Goal: Task Accomplishment & Management: Use online tool/utility

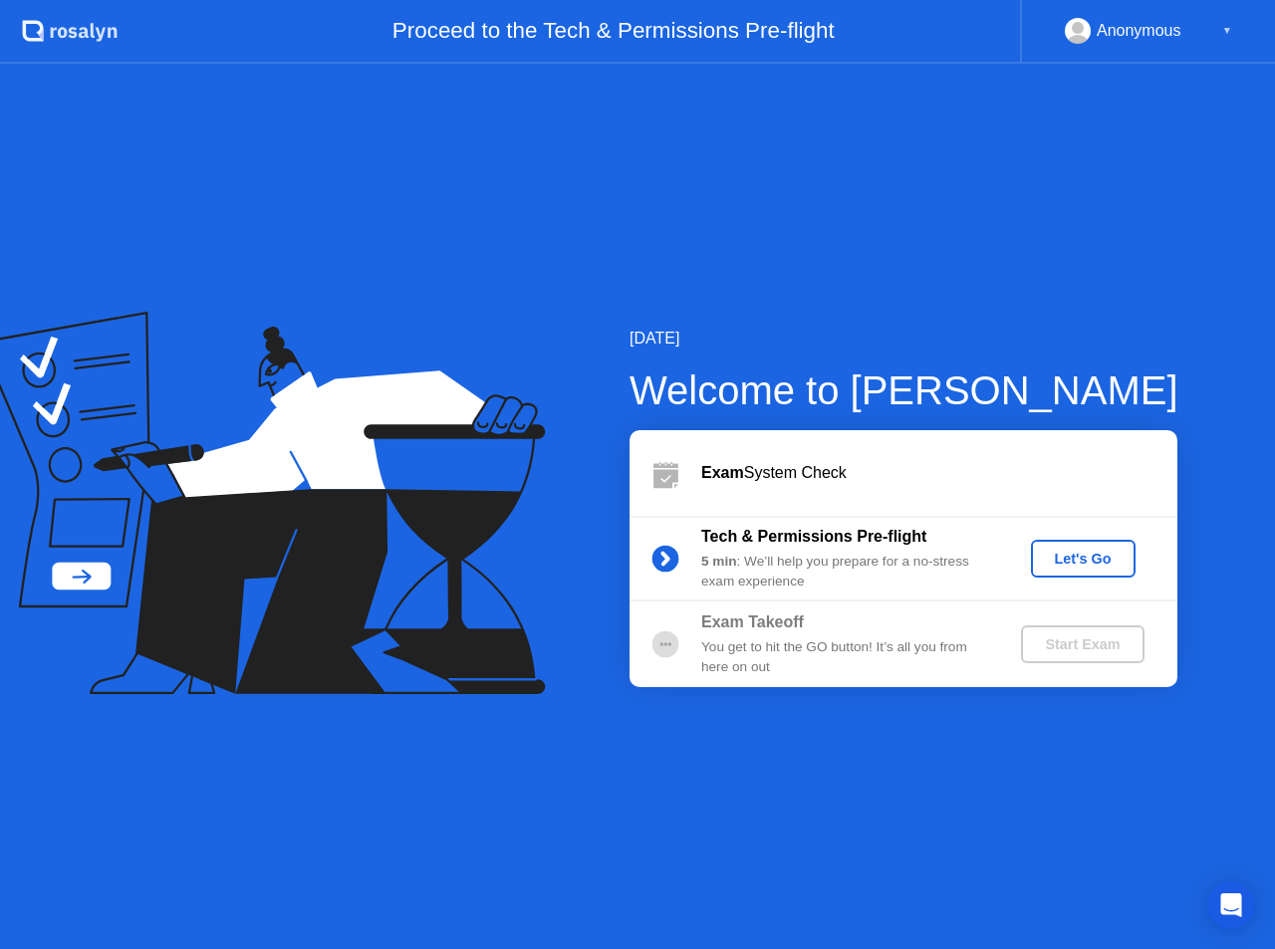
click at [1076, 560] on div "Let's Go" at bounding box center [1083, 559] width 89 height 16
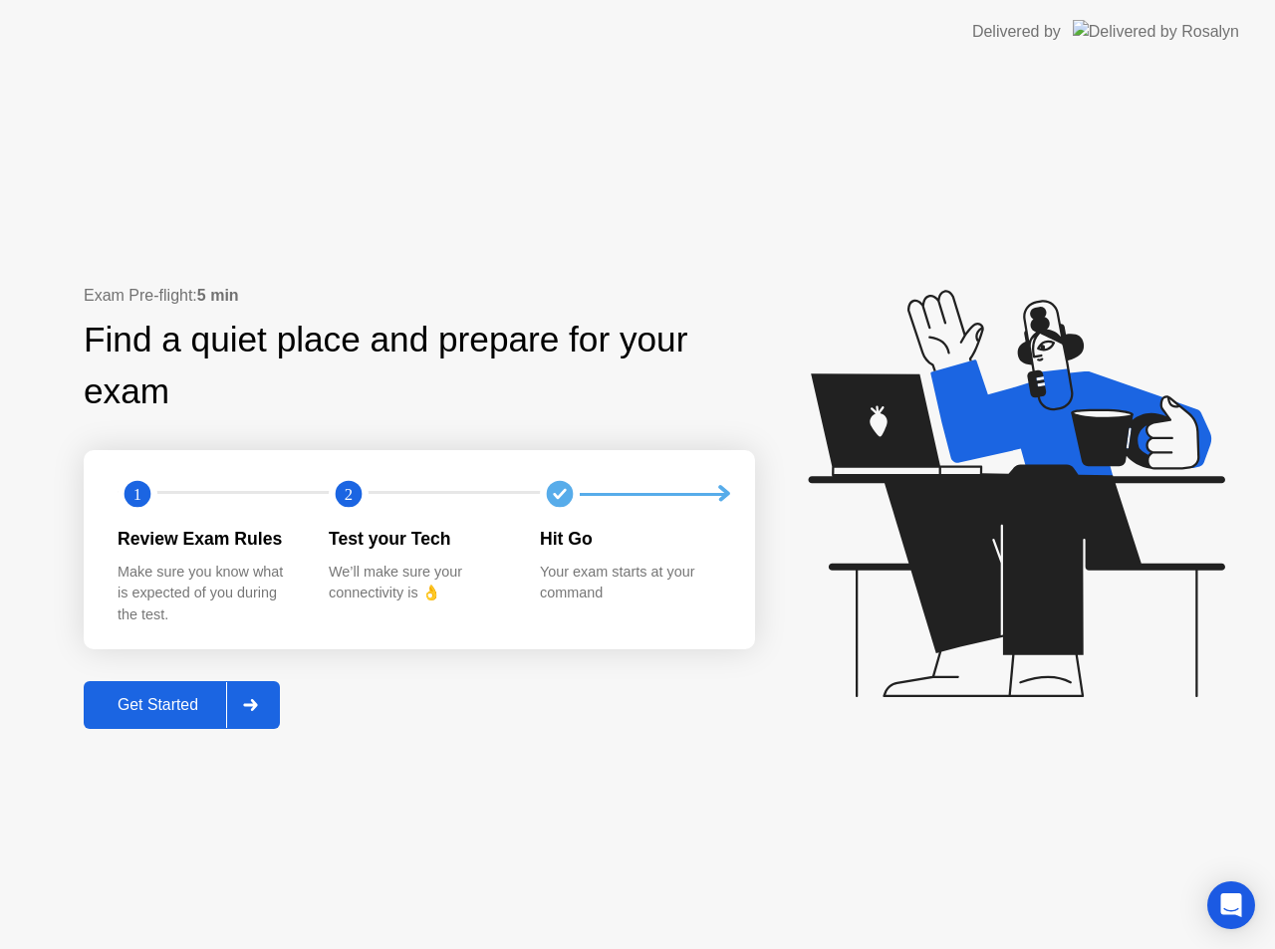
click at [166, 704] on div "Get Started" at bounding box center [158, 705] width 136 height 18
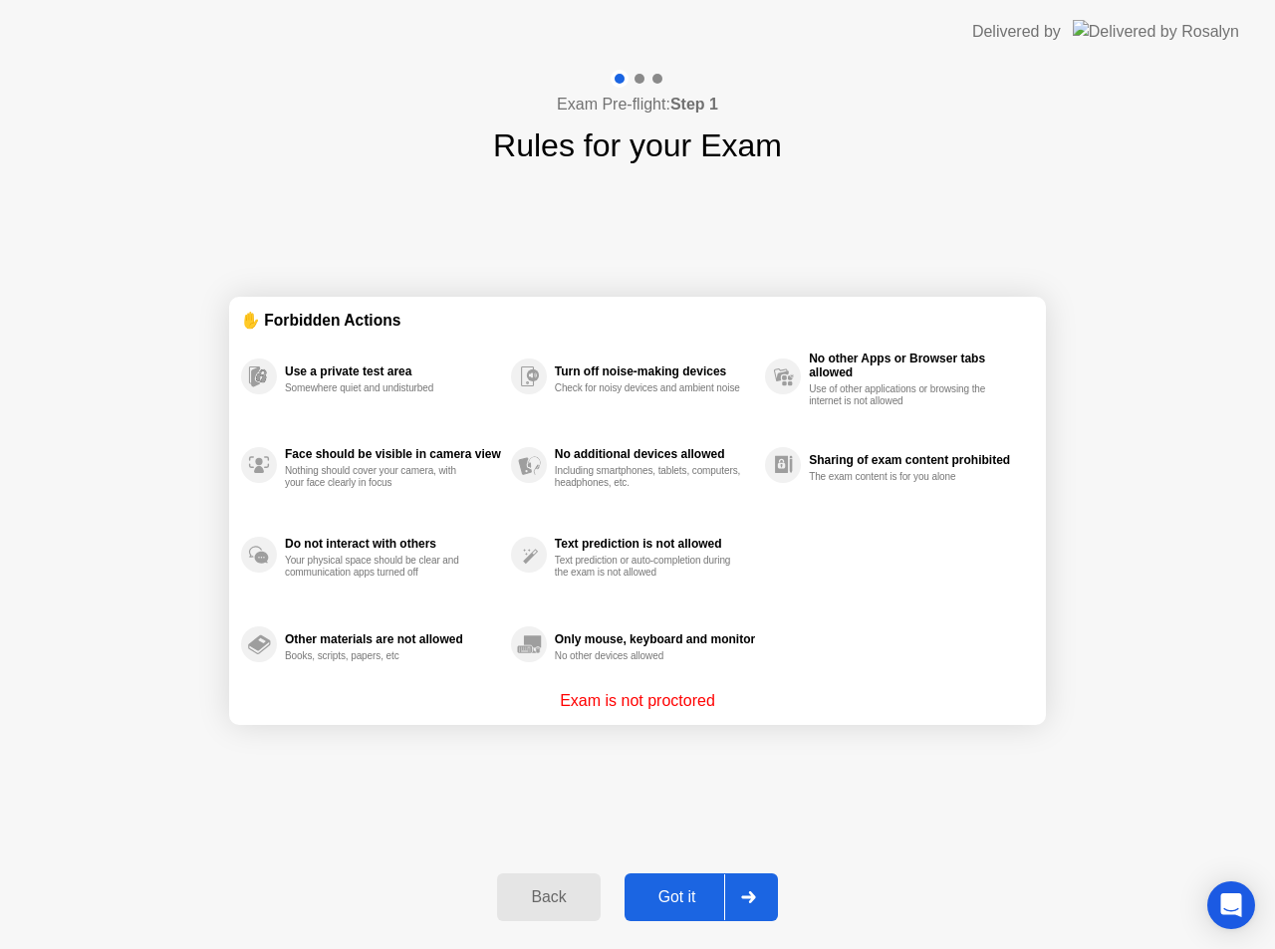
click at [673, 896] on div "Got it" at bounding box center [677, 897] width 94 height 18
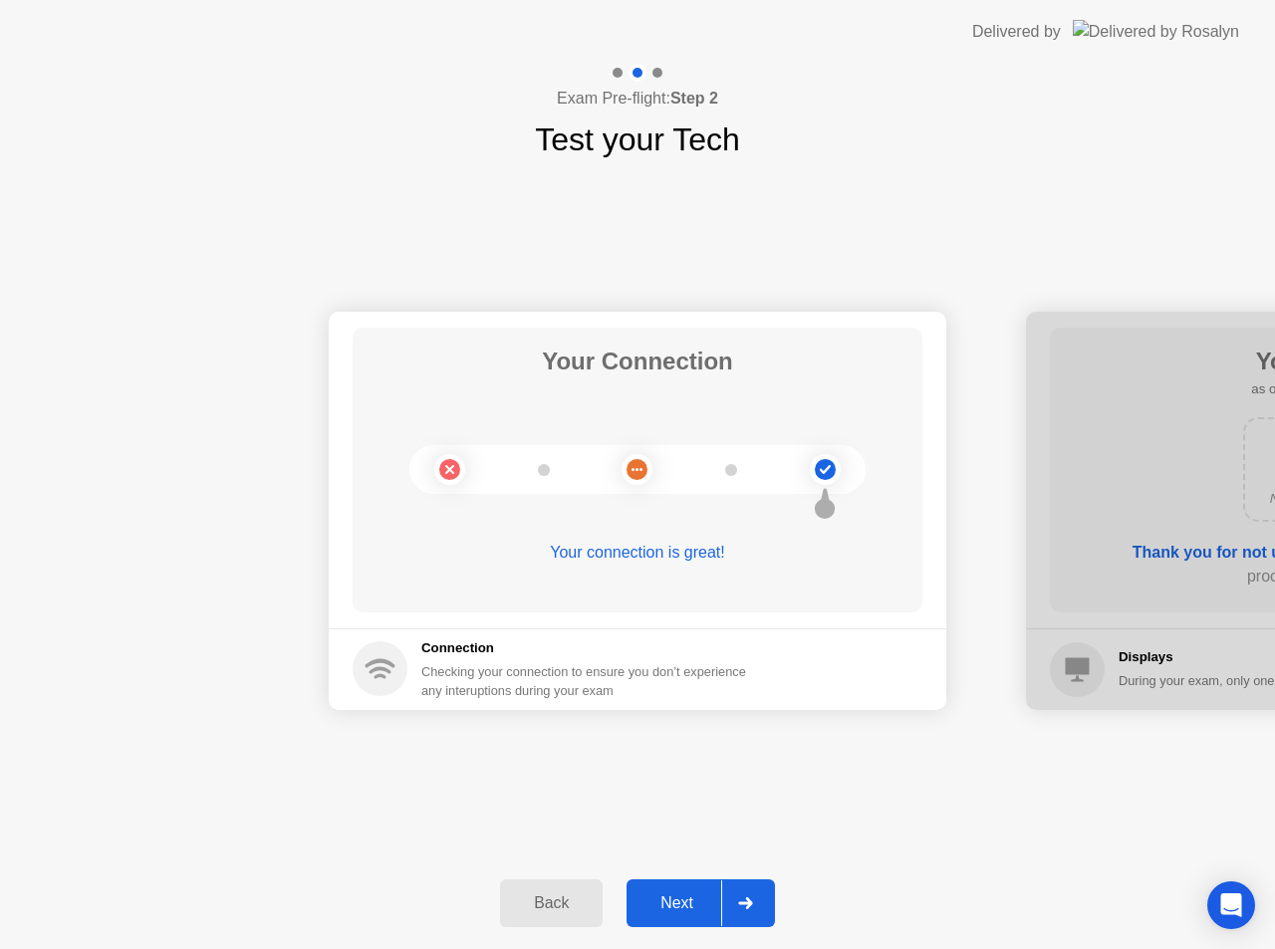
click at [672, 899] on div "Next" at bounding box center [676, 903] width 89 height 18
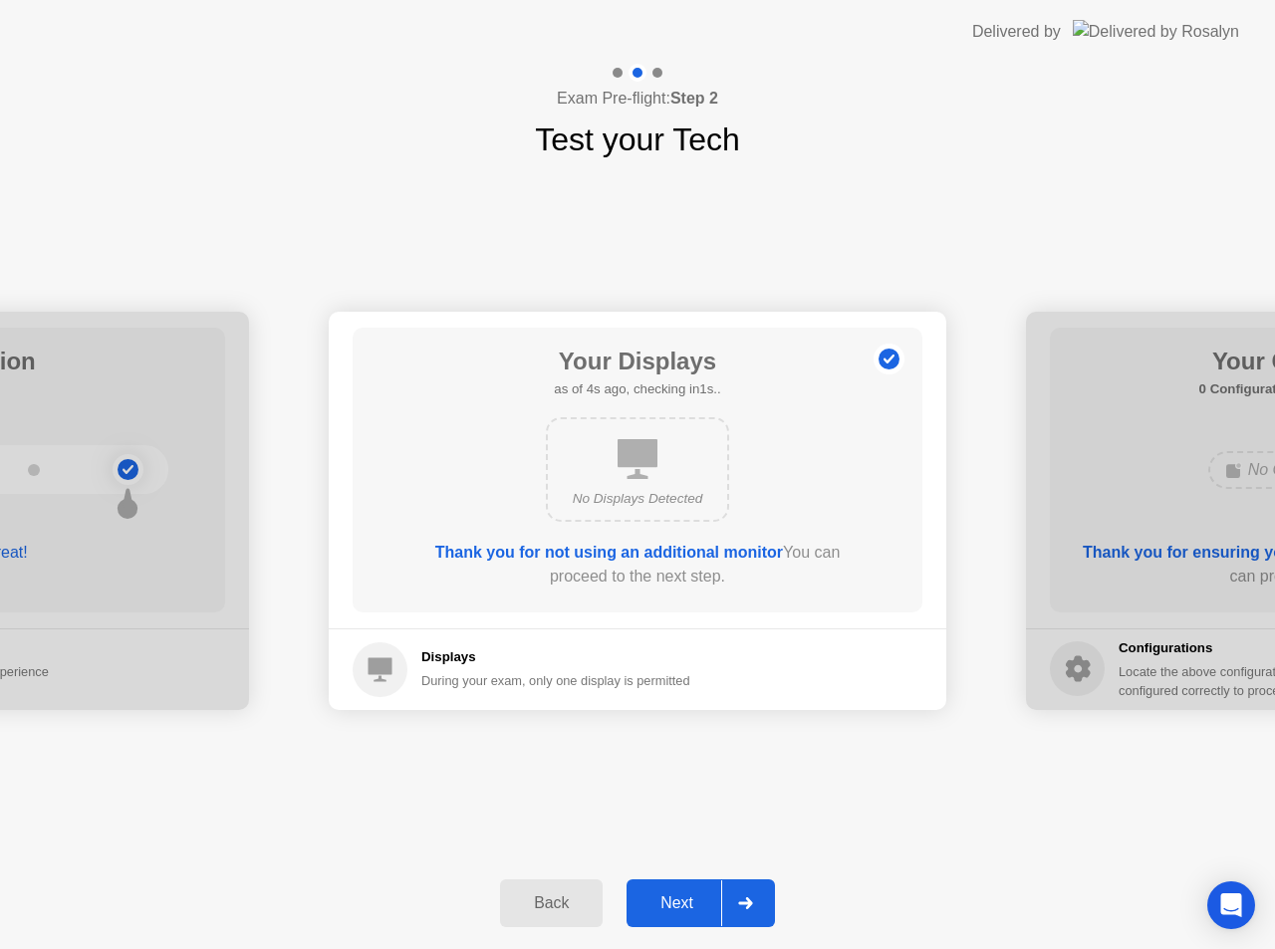
click at [691, 894] on div "Next" at bounding box center [676, 903] width 89 height 18
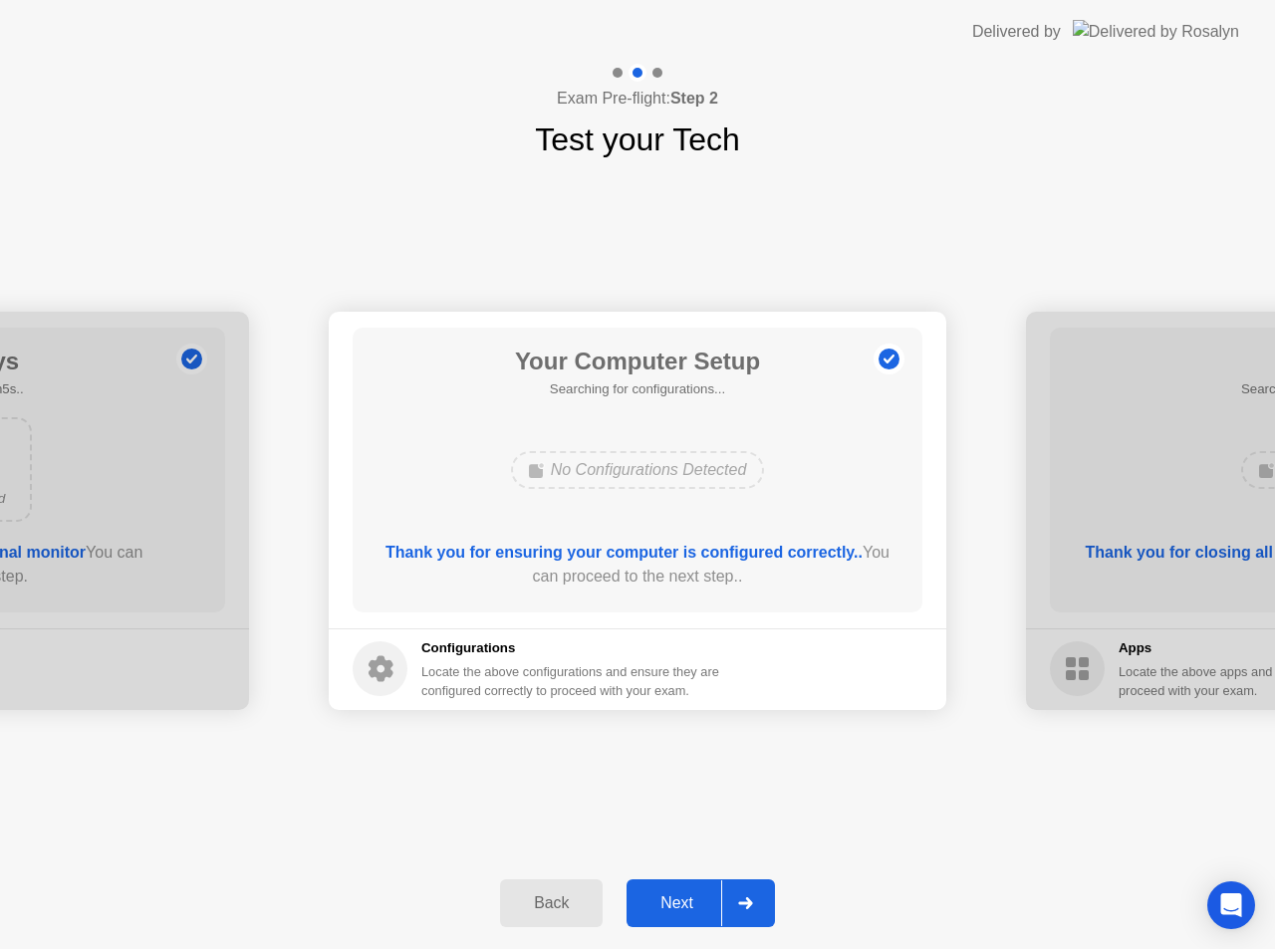
click at [691, 894] on div "Next" at bounding box center [676, 903] width 89 height 18
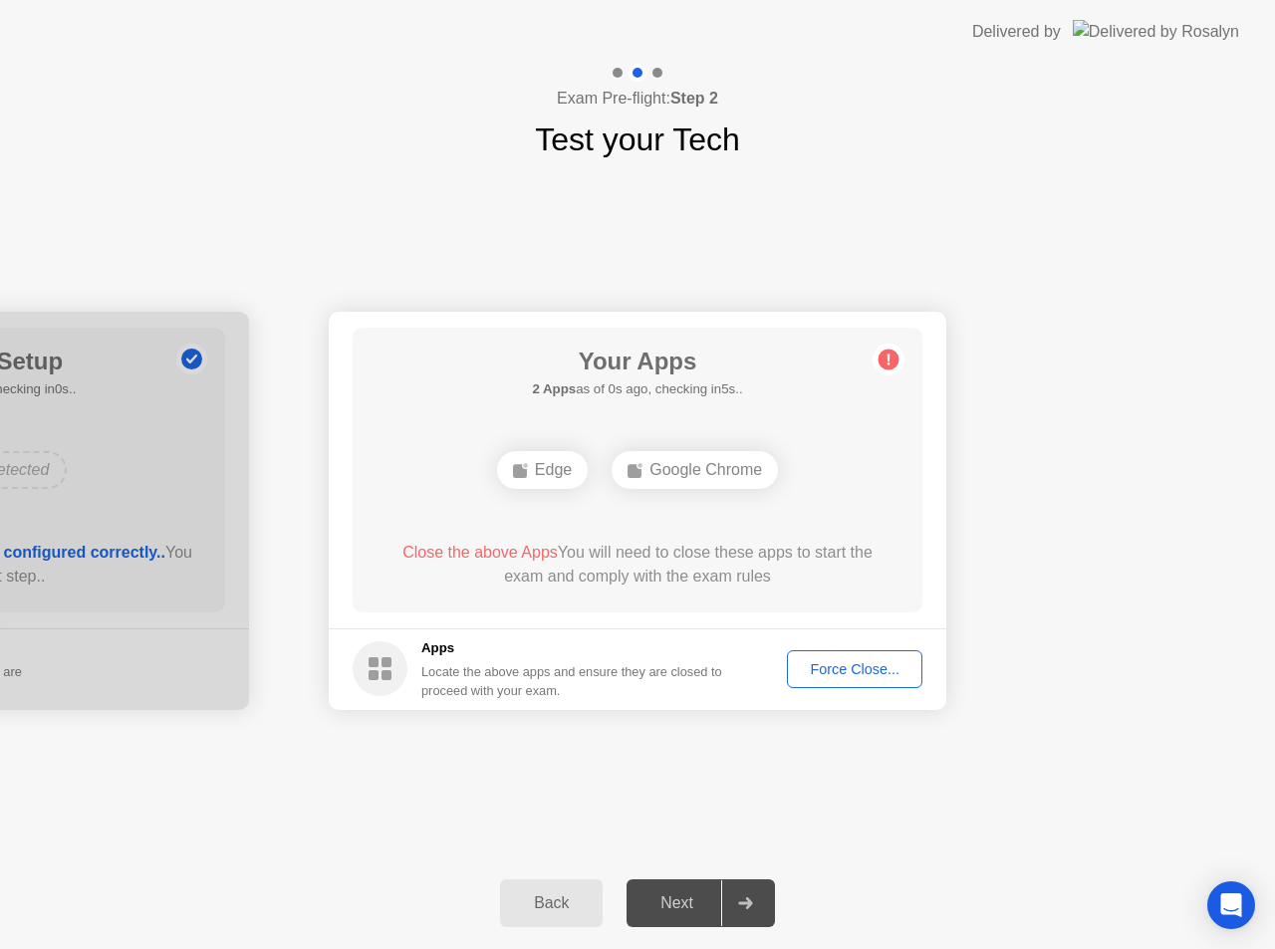
click at [724, 895] on div at bounding box center [745, 903] width 48 height 46
click at [707, 894] on div "Next" at bounding box center [676, 903] width 89 height 18
click at [881, 661] on div "Force Close..." at bounding box center [854, 669] width 121 height 16
click at [850, 666] on div "Force Close..." at bounding box center [854, 669] width 121 height 16
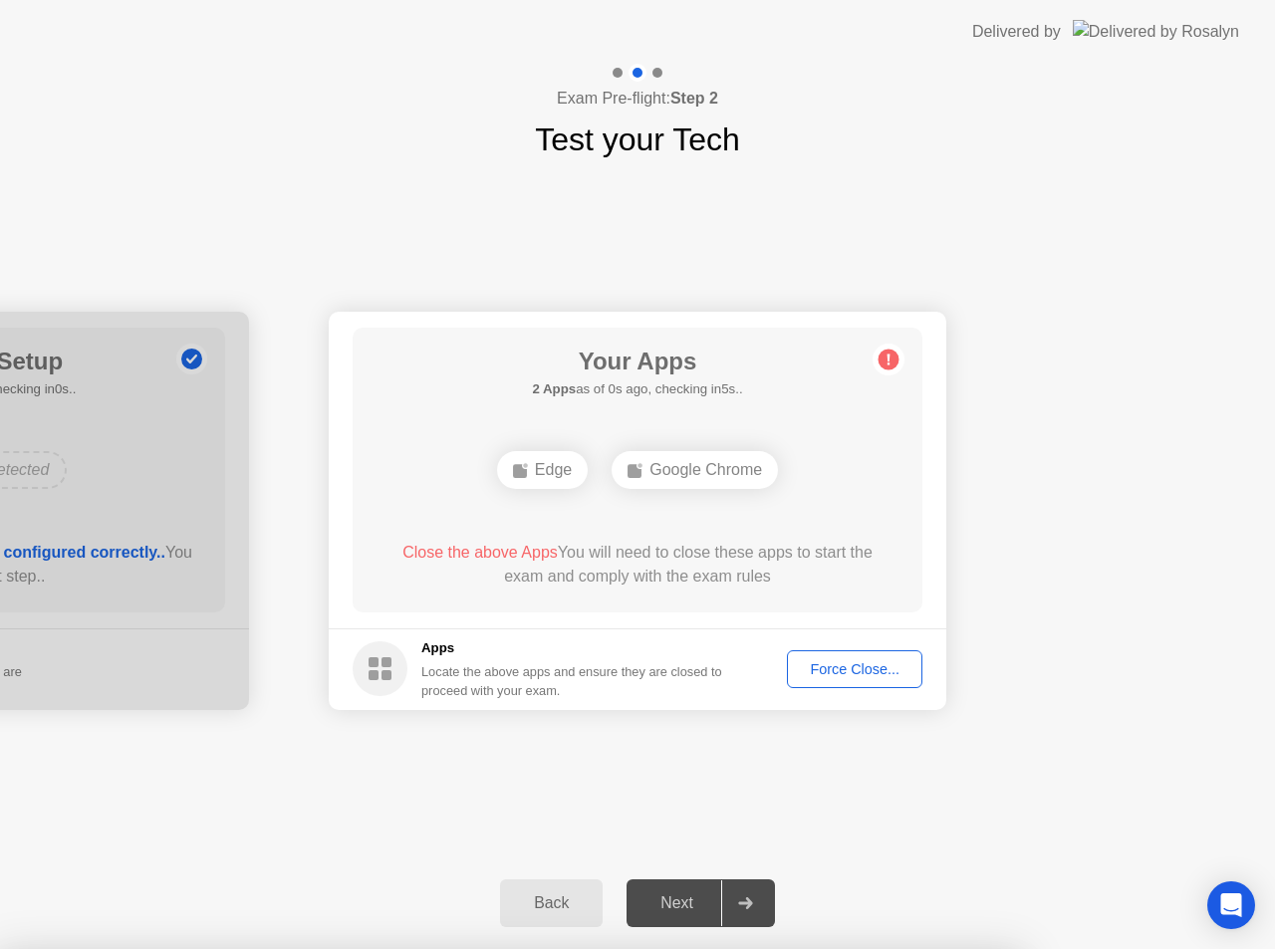
click at [855, 663] on div "Force Close..." at bounding box center [854, 669] width 121 height 16
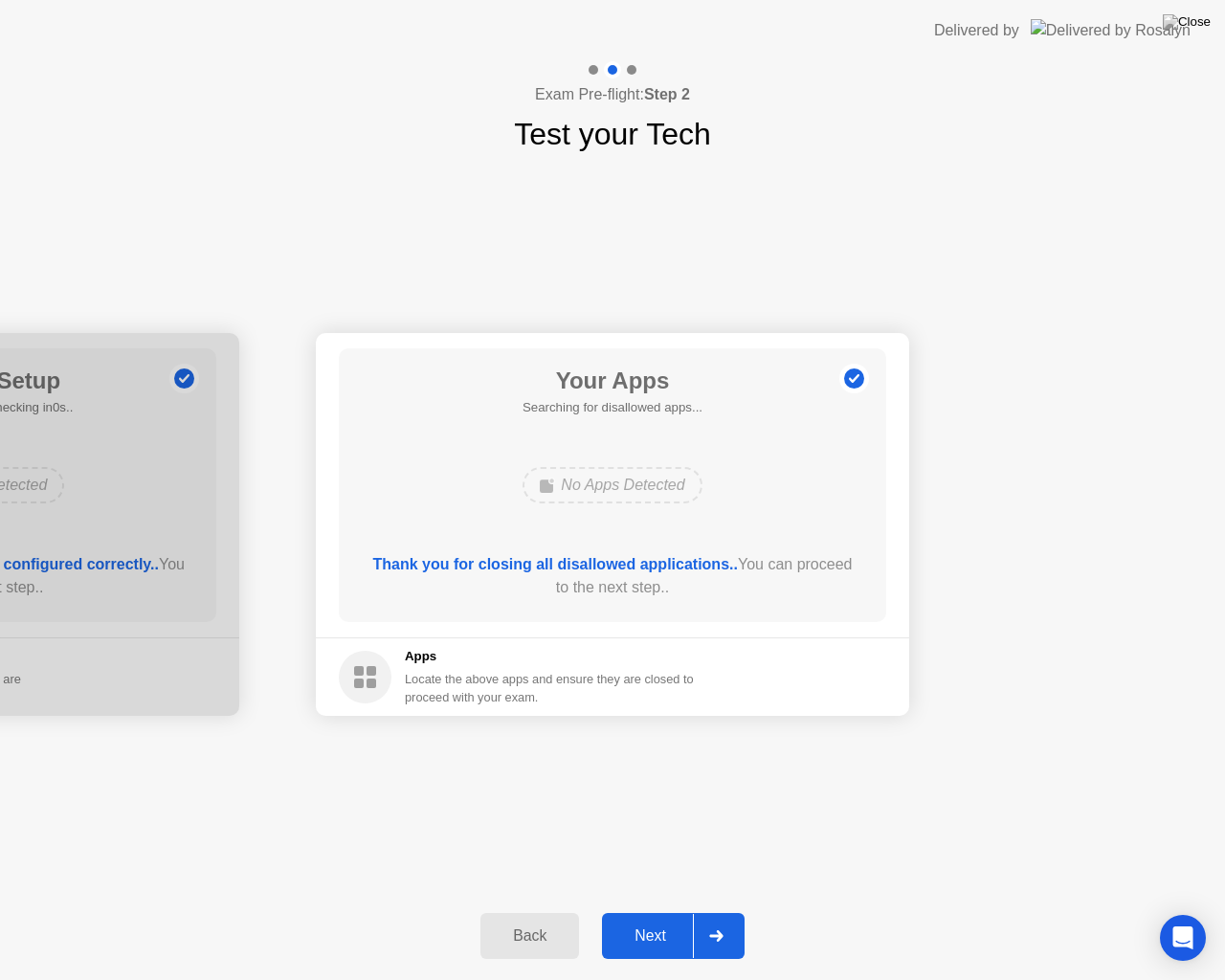
click at [674, 911] on div "Next" at bounding box center [649, 936] width 86 height 17
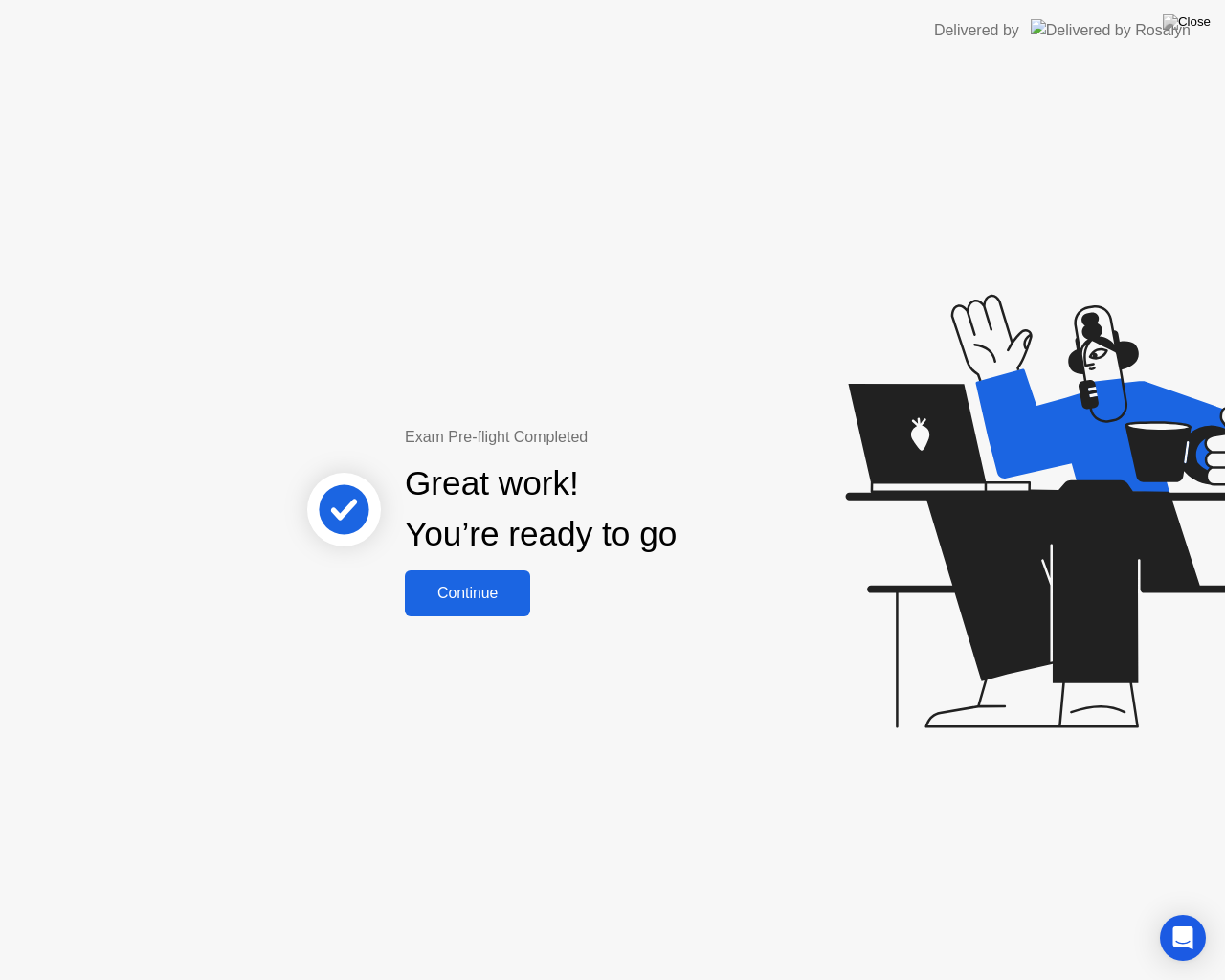
click at [464, 584] on div "Continue" at bounding box center [467, 593] width 113 height 17
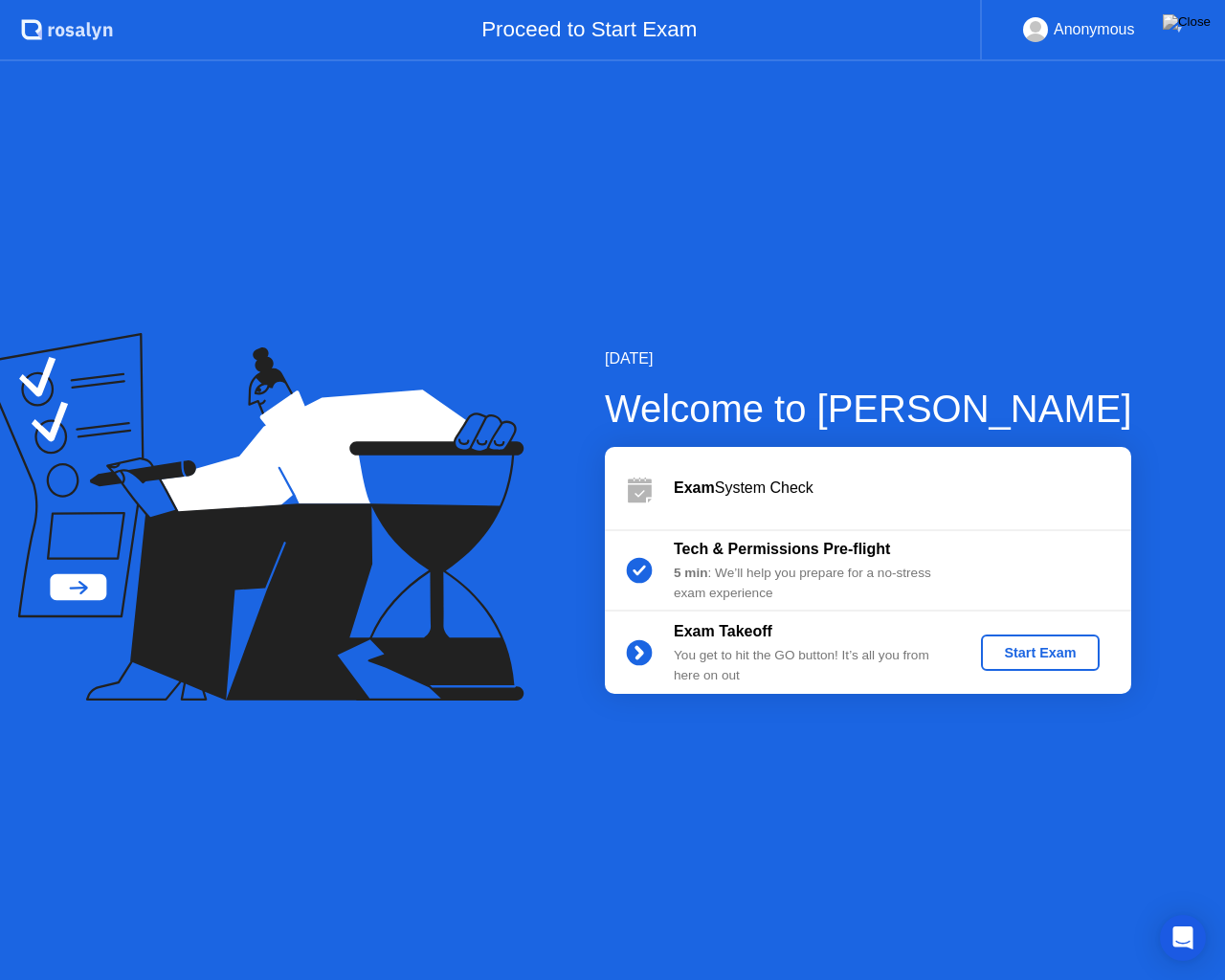
click at [1048, 651] on div "Start Exam" at bounding box center [1040, 652] width 103 height 15
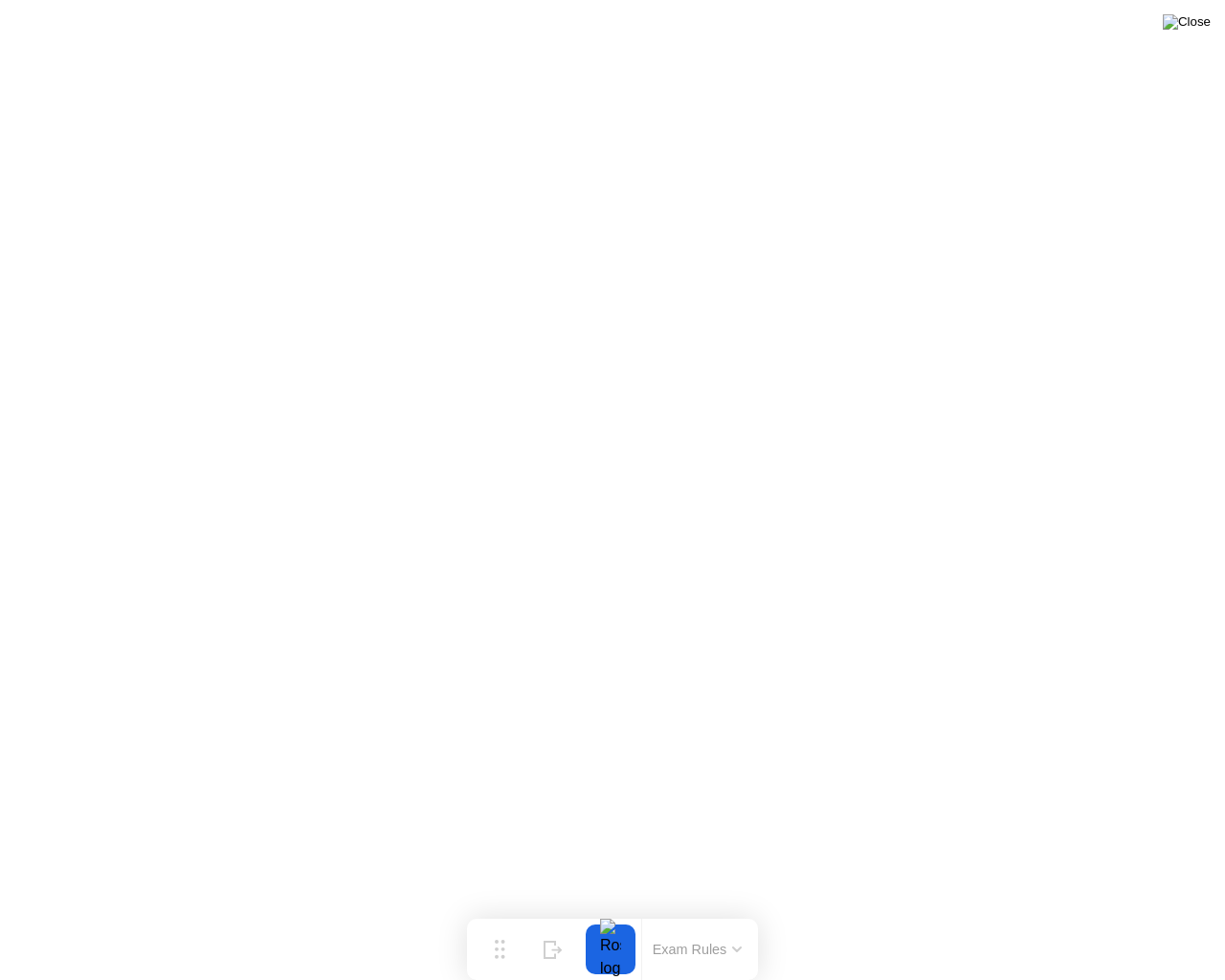
click at [1204, 30] on img at bounding box center [1187, 22] width 48 height 15
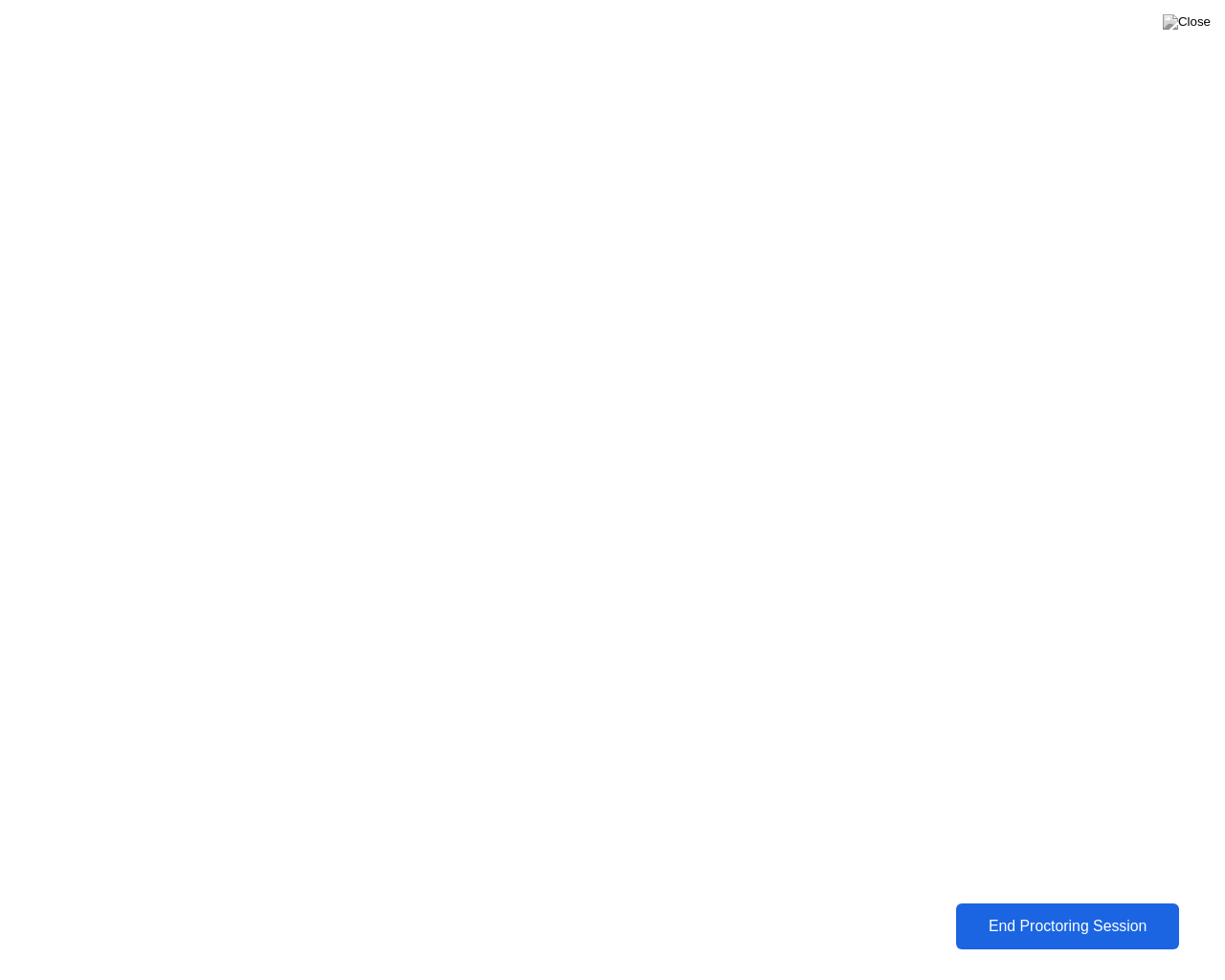
click at [1073, 911] on div "End Proctoring Session" at bounding box center [1067, 926] width 211 height 17
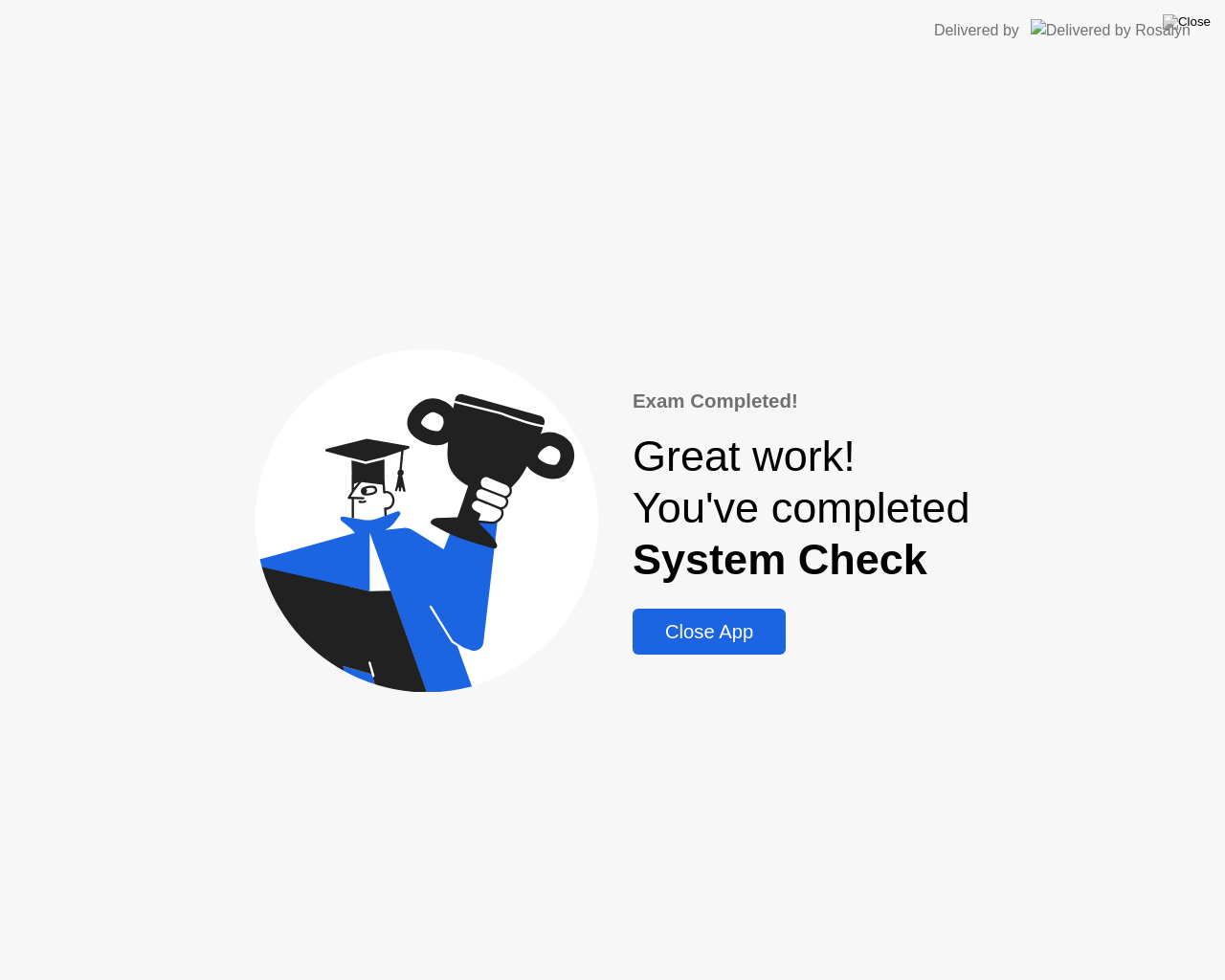
click at [747, 630] on div "Close App" at bounding box center [708, 631] width 141 height 22
